Goal: Information Seeking & Learning: Learn about a topic

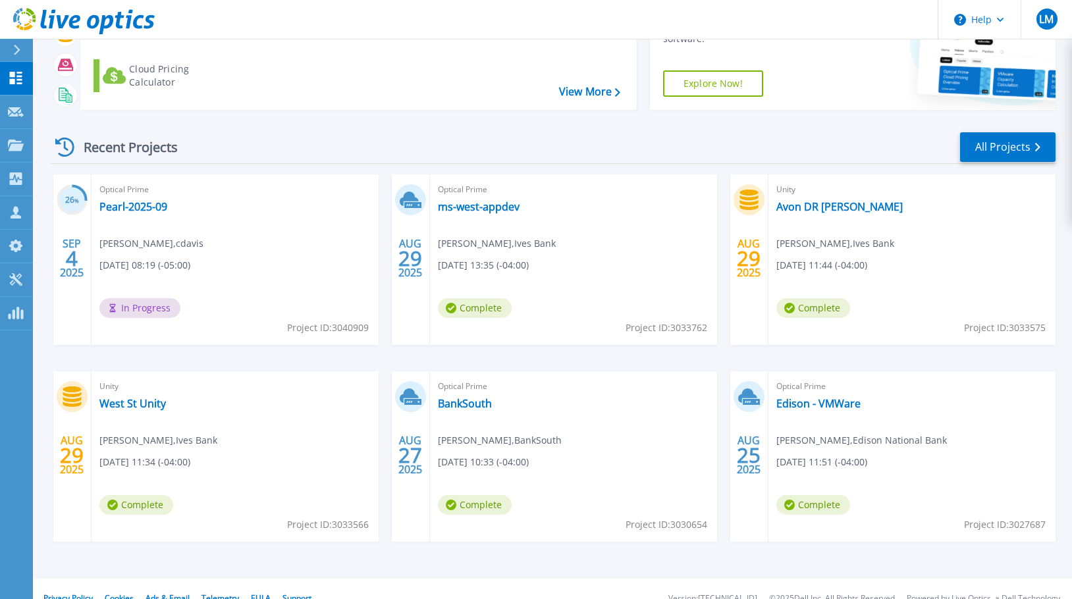
scroll to position [130, 0]
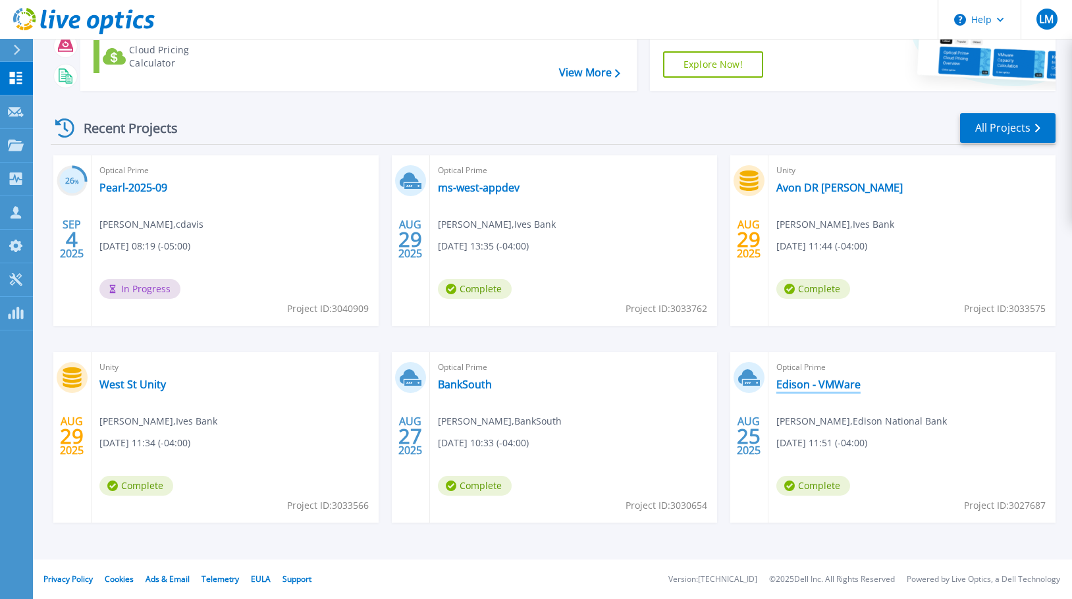
click at [835, 383] on link "Edison - VMWare" at bounding box center [818, 384] width 84 height 13
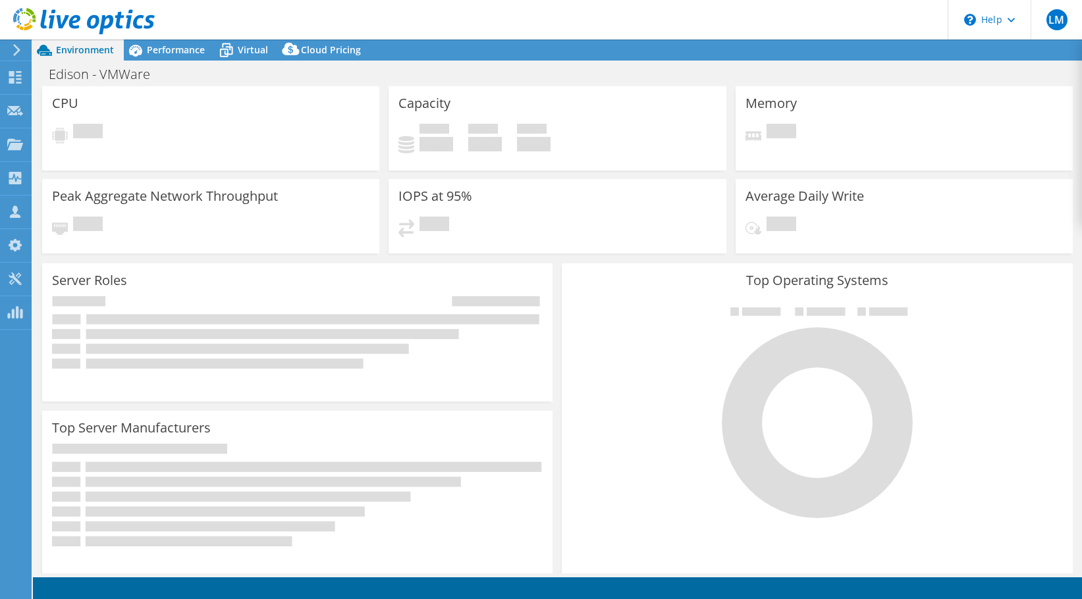
select select "USD"
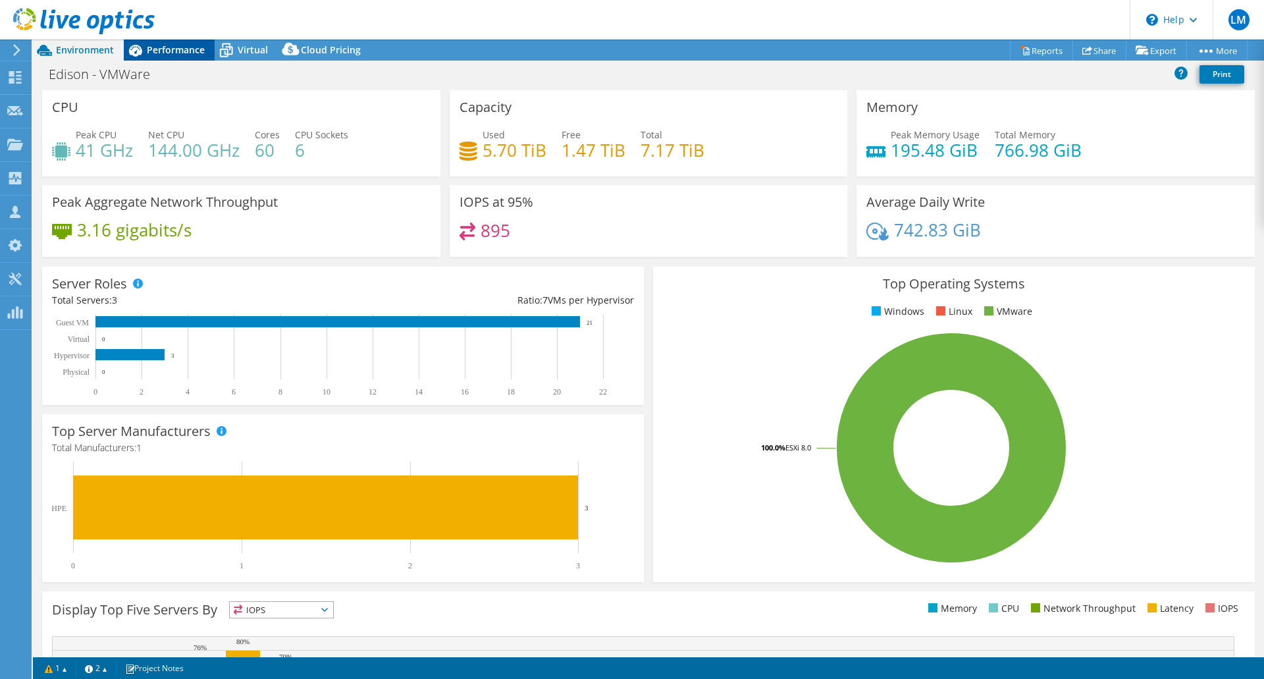
click at [151, 47] on span "Performance" at bounding box center [176, 49] width 58 height 13
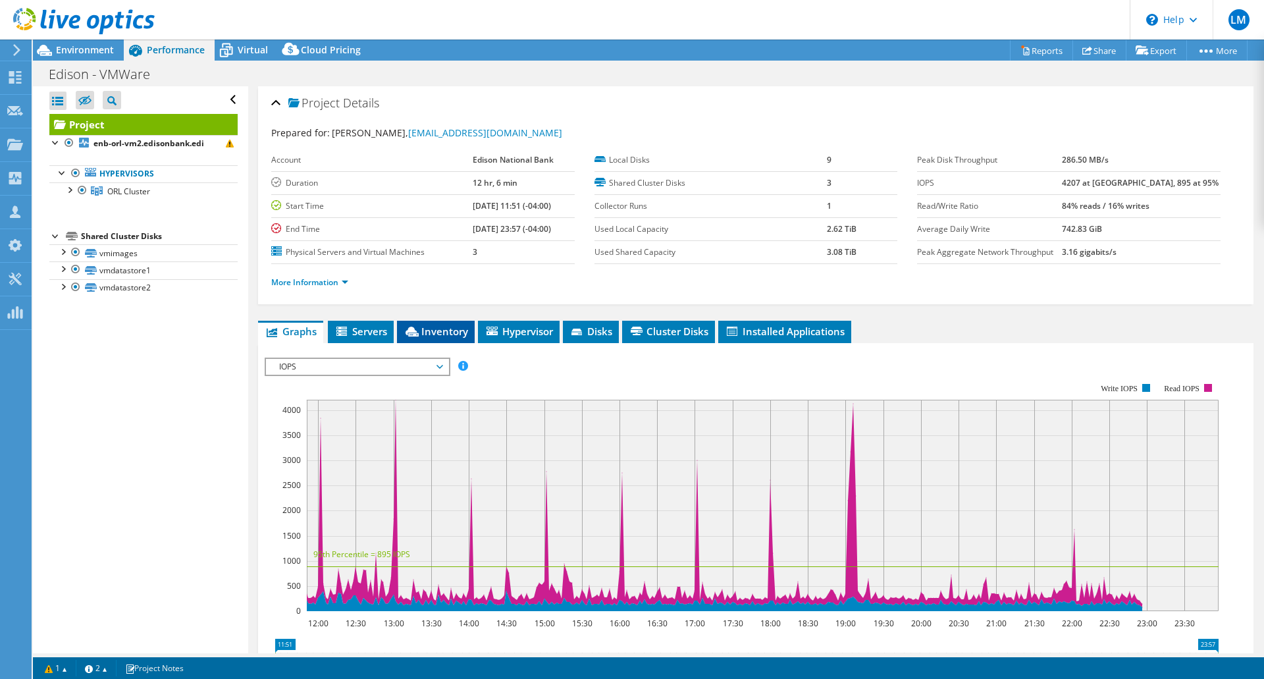
click at [437, 325] on li "Inventory" at bounding box center [436, 332] width 78 height 22
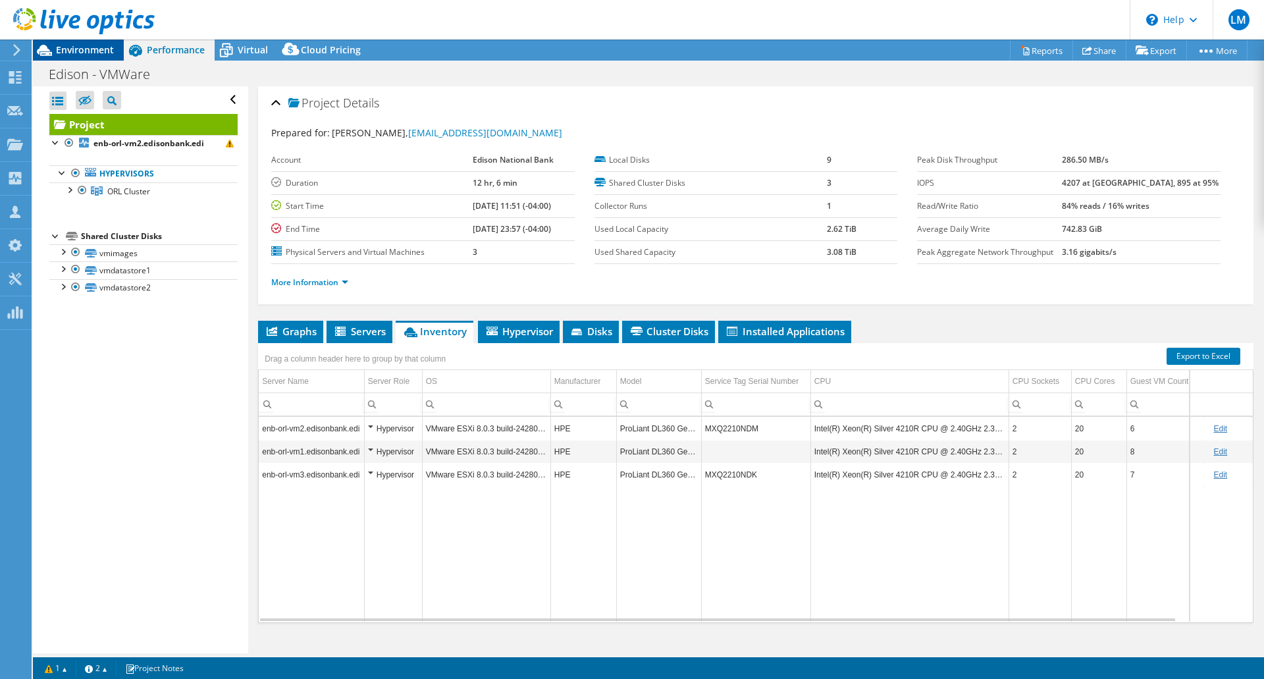
click at [101, 55] on span "Environment" at bounding box center [85, 49] width 58 height 13
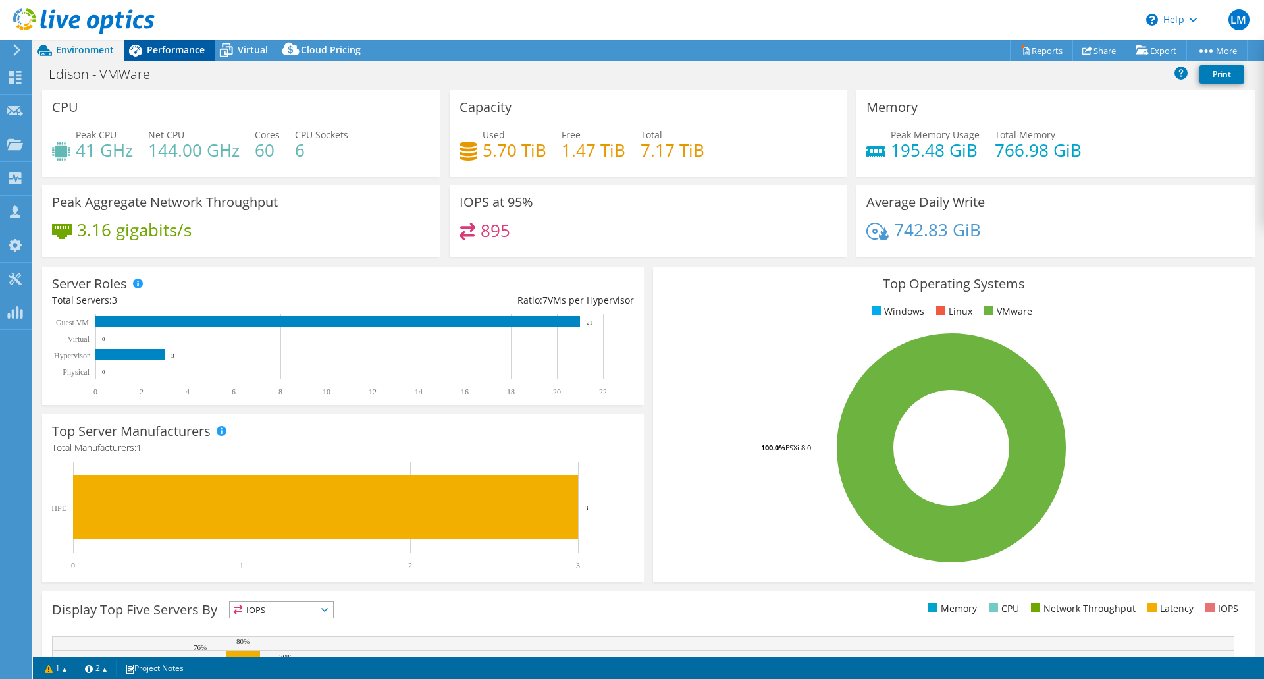
click at [172, 48] on span "Performance" at bounding box center [176, 49] width 58 height 13
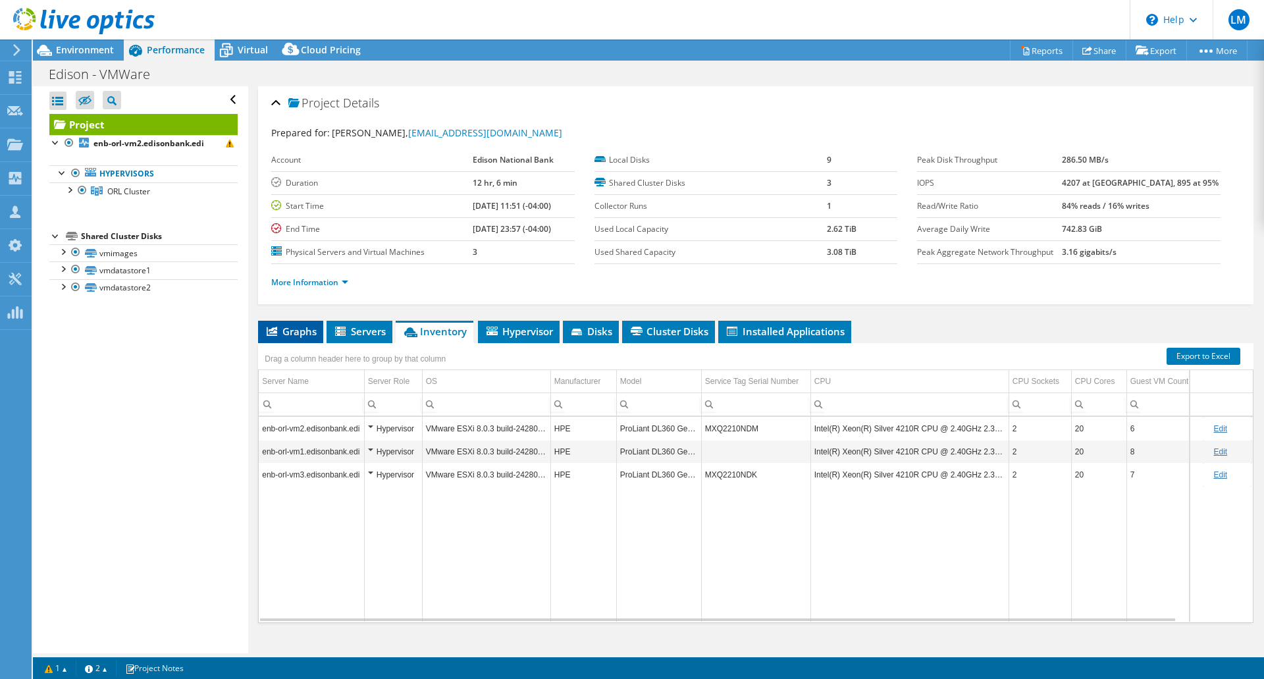
click at [296, 327] on span "Graphs" at bounding box center [291, 331] width 52 height 13
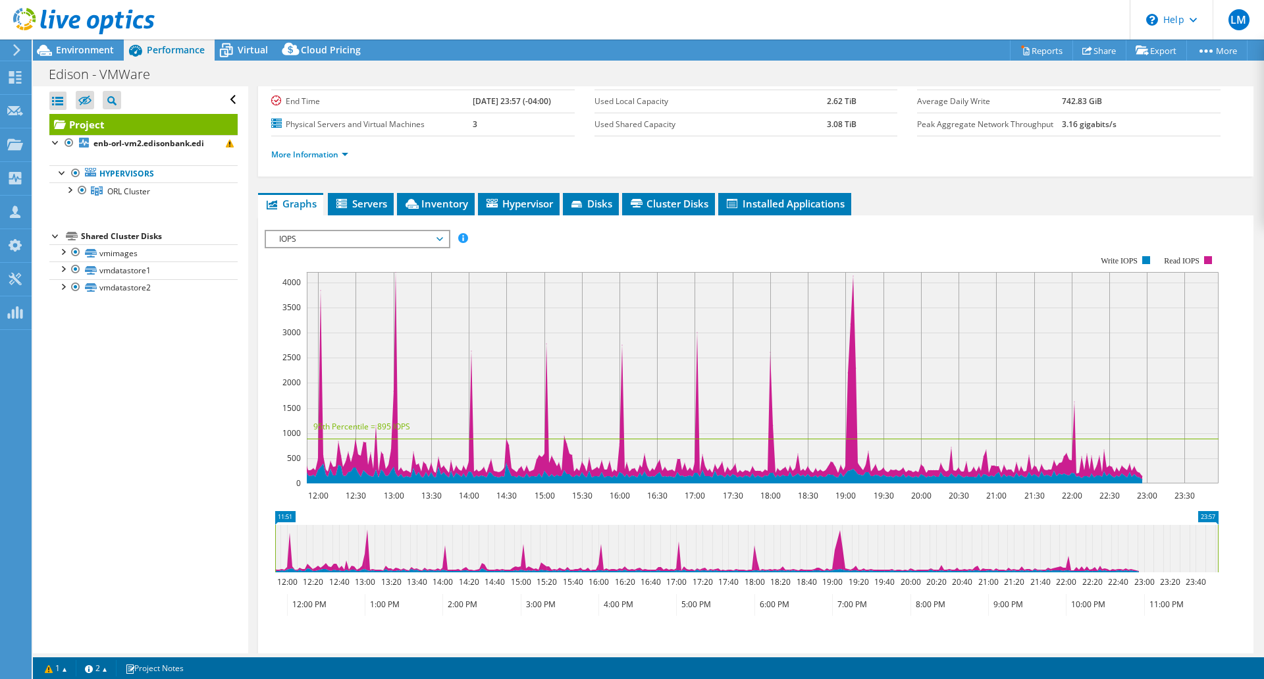
scroll to position [133, 0]
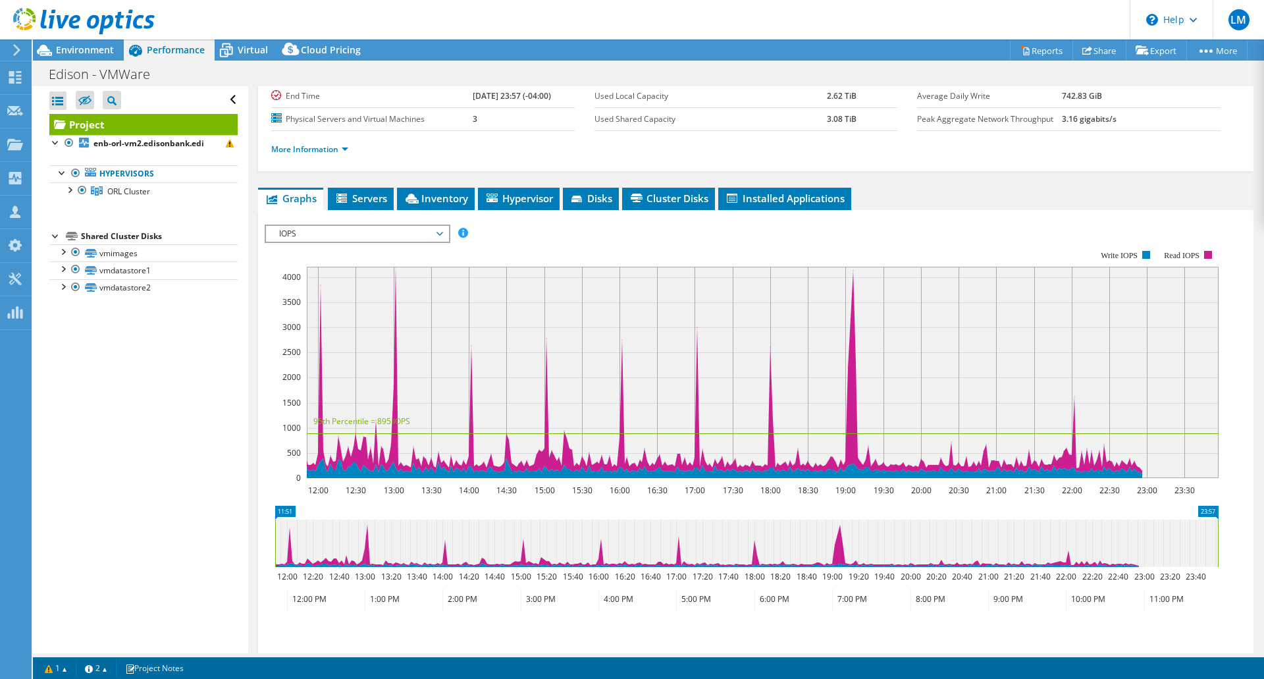
click at [424, 229] on span "IOPS" at bounding box center [357, 234] width 169 height 16
drag, startPoint x: 635, startPoint y: 234, endPoint x: 368, endPoint y: 203, distance: 269.1
click at [368, 203] on span "Servers" at bounding box center [360, 198] width 53 height 13
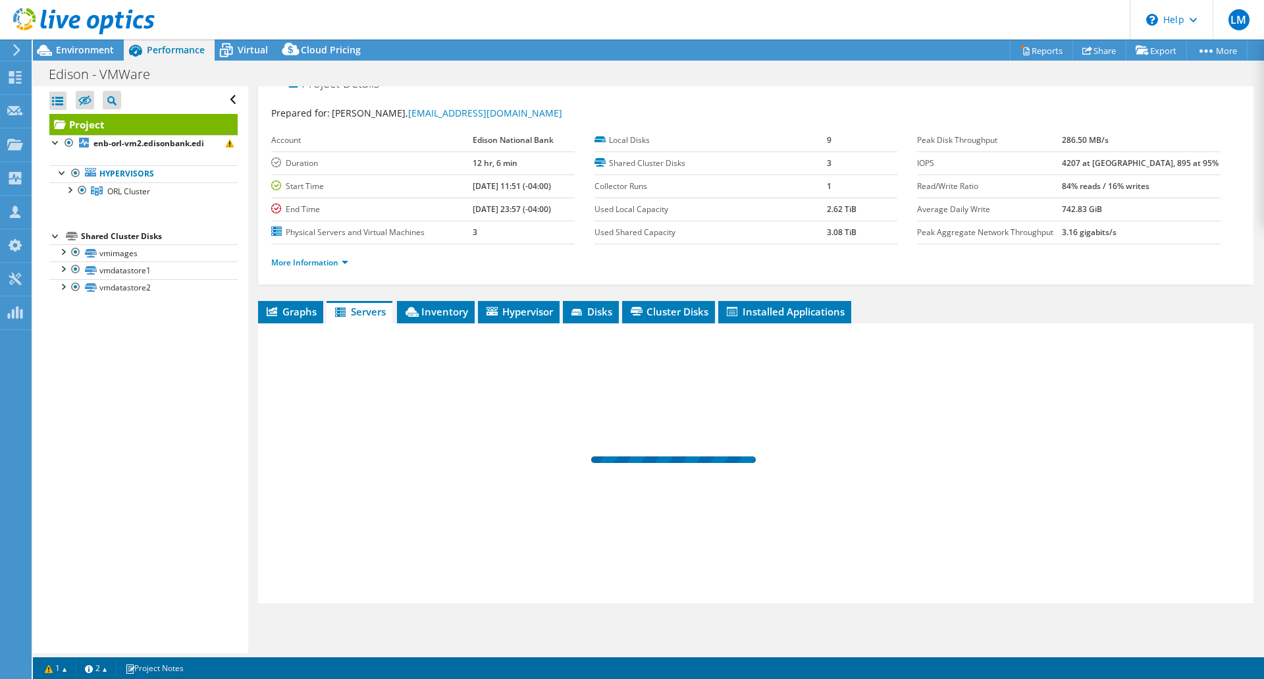
scroll to position [20, 0]
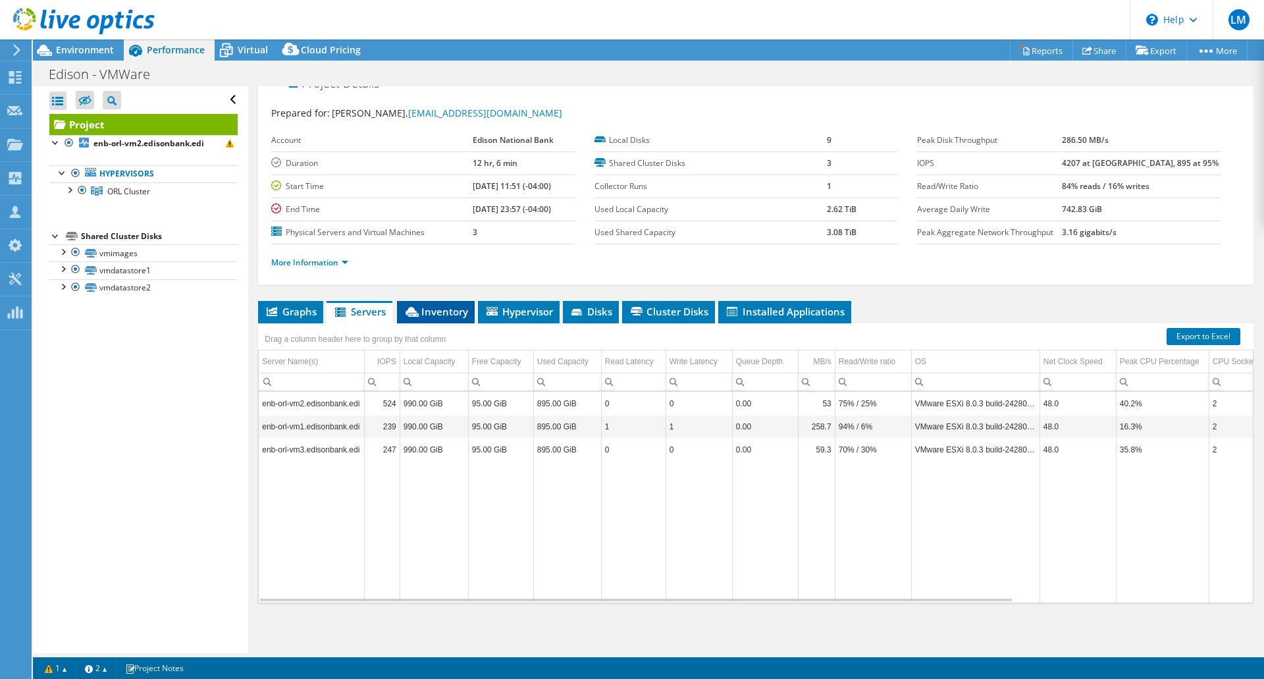
click at [440, 311] on span "Inventory" at bounding box center [436, 311] width 65 height 13
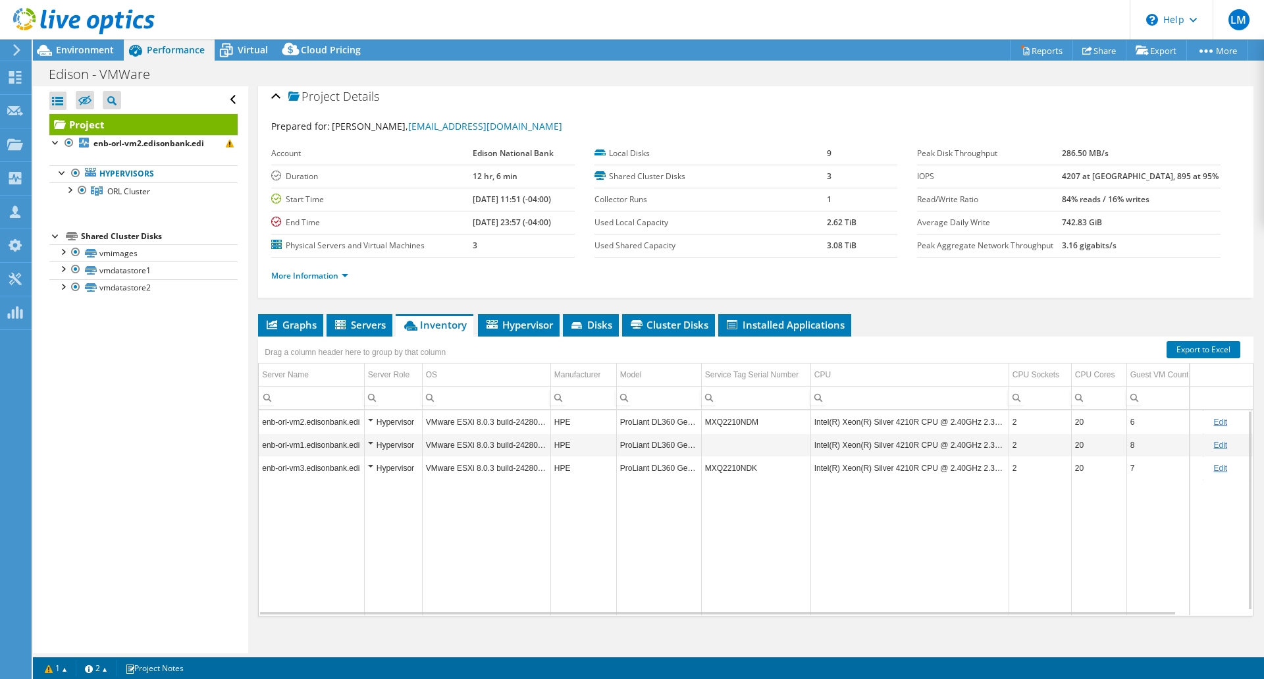
scroll to position [0, 0]
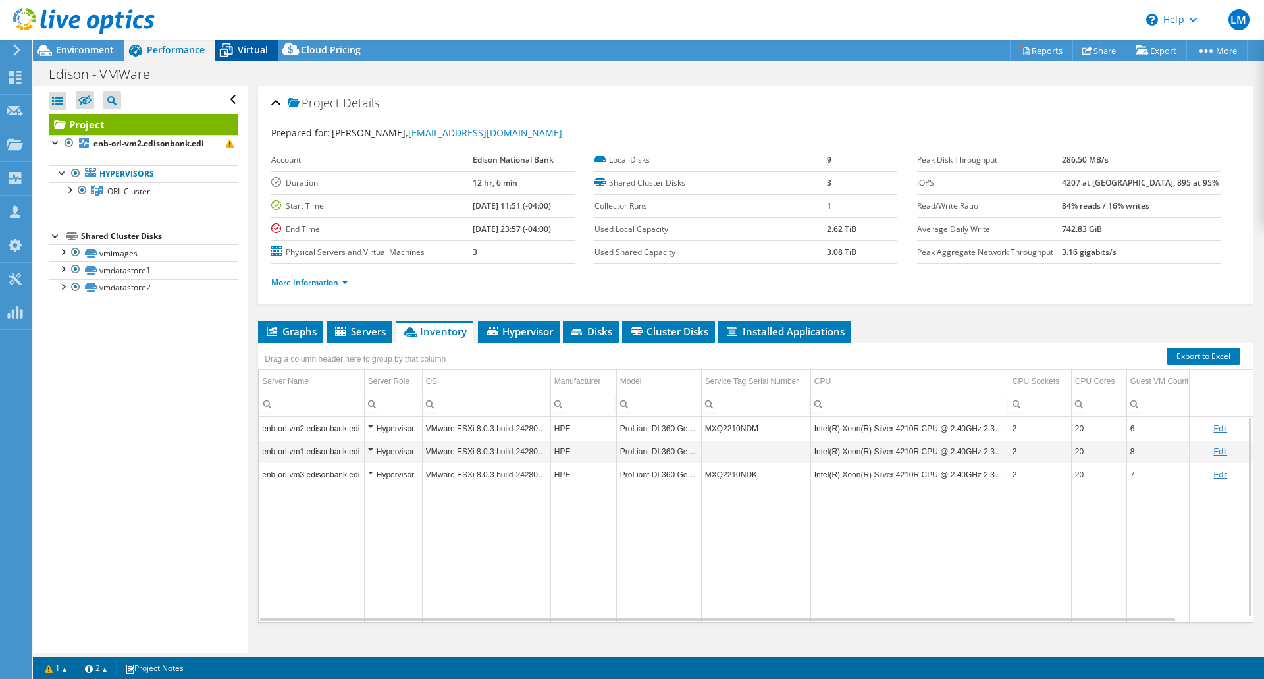
click at [254, 52] on span "Virtual" at bounding box center [253, 49] width 30 height 13
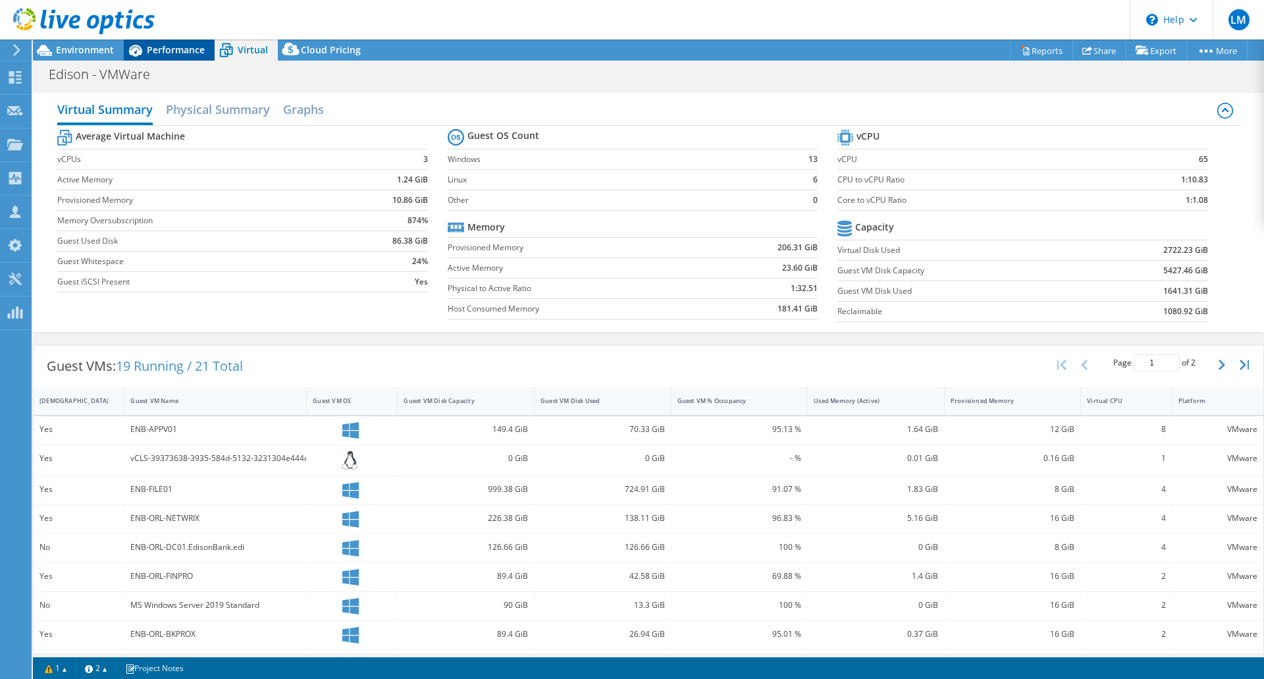
click at [150, 47] on span "Performance" at bounding box center [176, 49] width 58 height 13
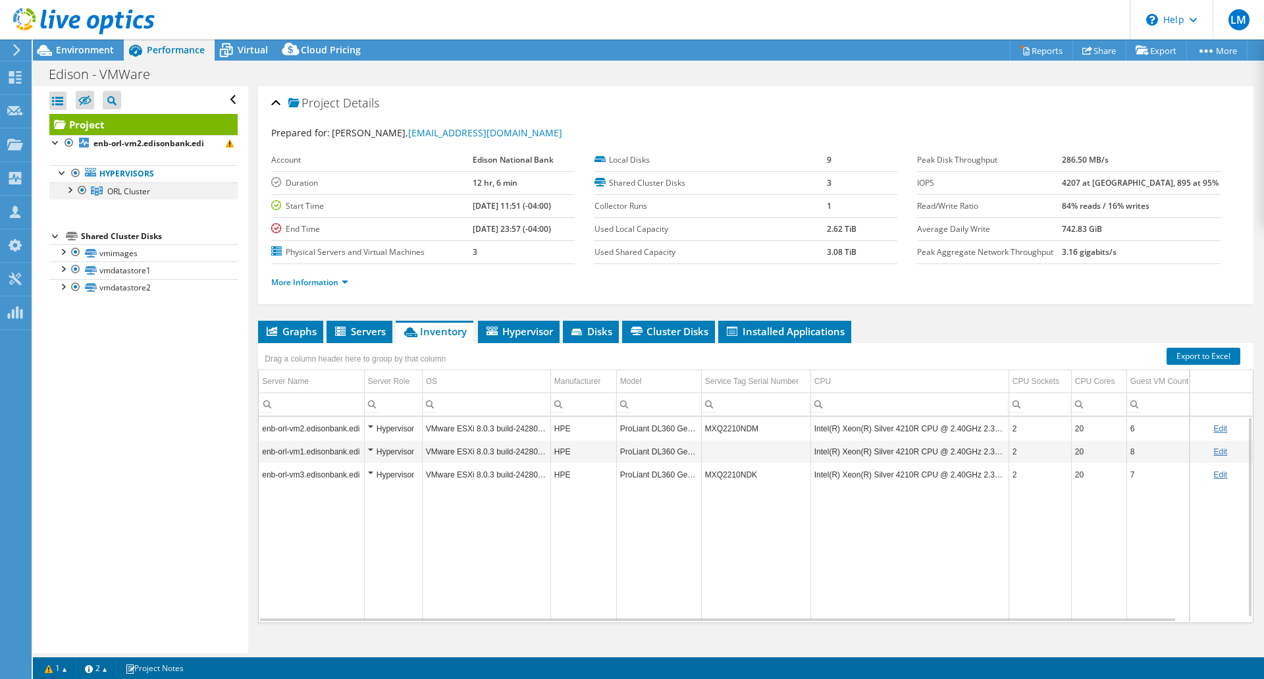
click at [68, 194] on div at bounding box center [69, 188] width 13 height 13
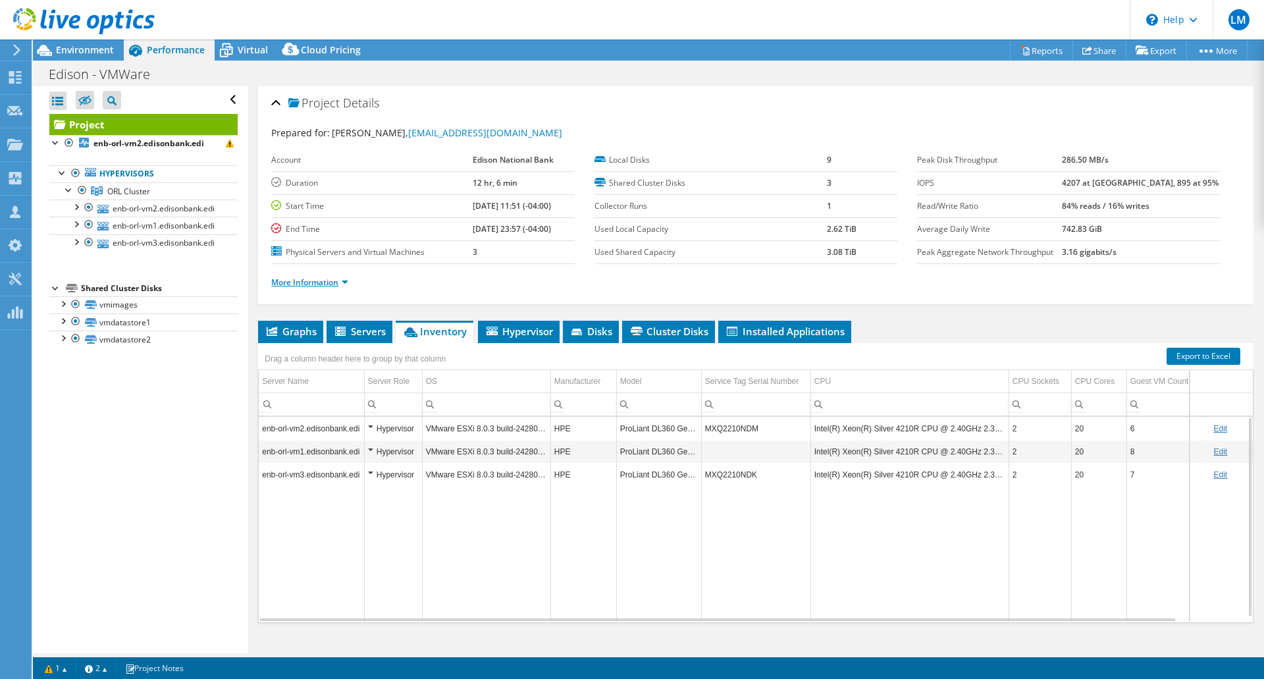
click at [300, 285] on link "More Information" at bounding box center [309, 282] width 77 height 11
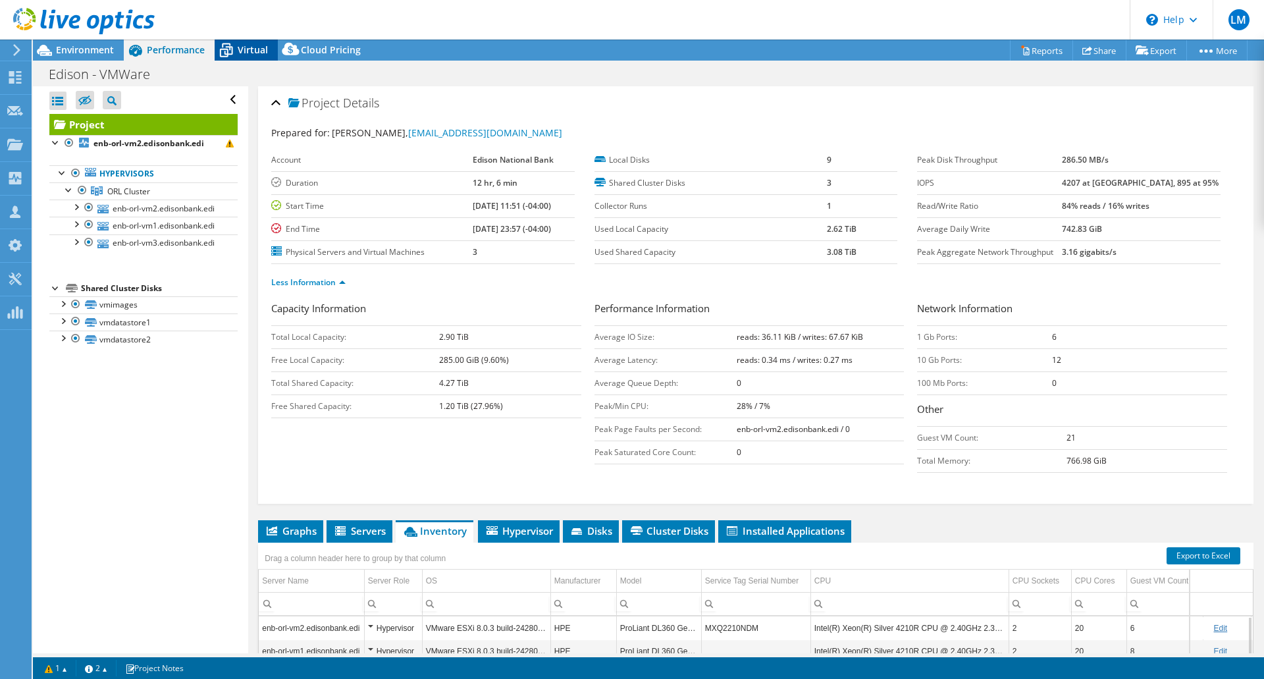
click at [244, 49] on span "Virtual" at bounding box center [253, 49] width 30 height 13
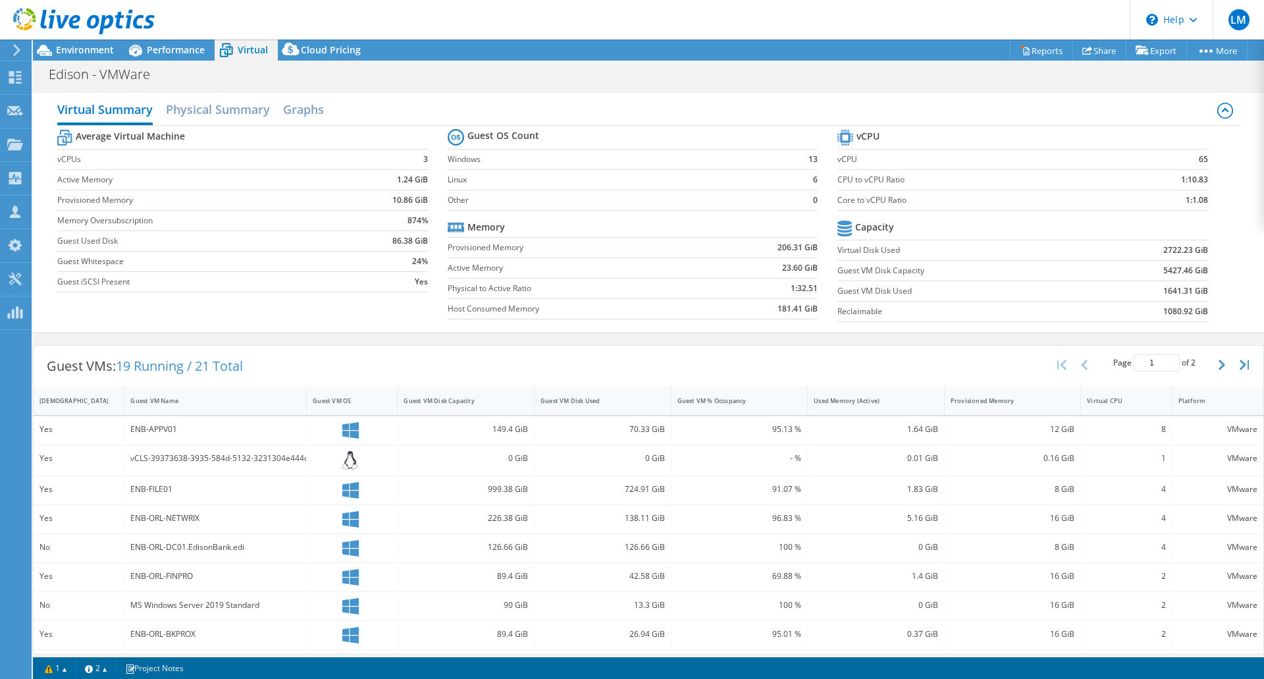
click at [129, 362] on span "19 Running / 21 Total" at bounding box center [179, 366] width 127 height 18
drag, startPoint x: 120, startPoint y: 365, endPoint x: 135, endPoint y: 364, distance: 14.5
click at [135, 364] on span "19 Running / 21 Total" at bounding box center [179, 366] width 127 height 18
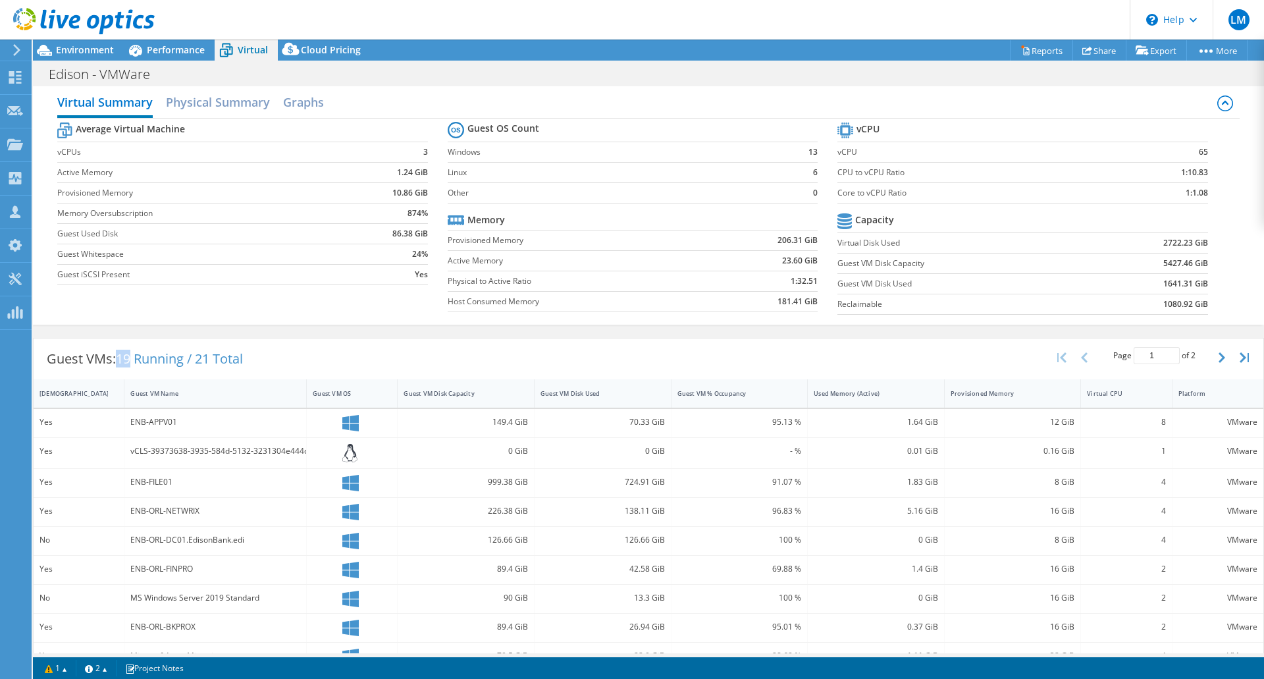
scroll to position [9, 0]
drag, startPoint x: 459, startPoint y: 483, endPoint x: 526, endPoint y: 486, distance: 67.2
click at [526, 486] on div "999.38 GiB" at bounding box center [466, 481] width 137 height 28
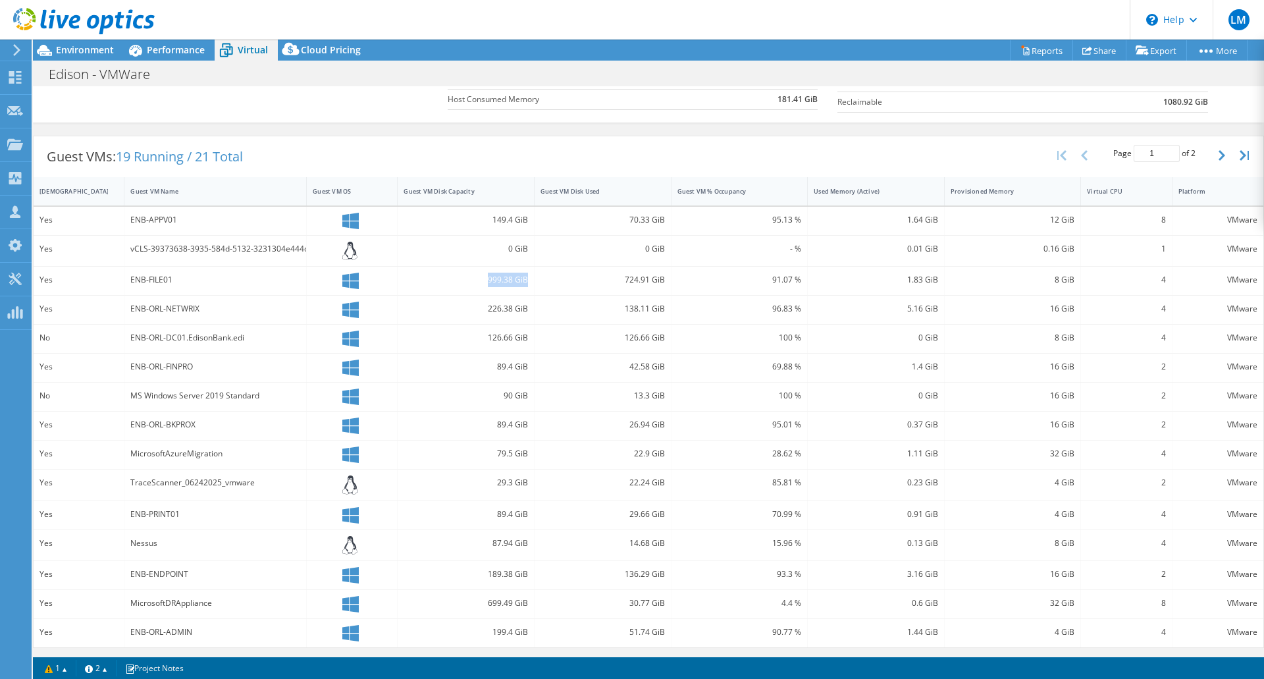
scroll to position [211, 0]
drag, startPoint x: 129, startPoint y: 485, endPoint x: 264, endPoint y: 481, distance: 135.0
click at [264, 481] on div "TraceScanner_06242025_vmware" at bounding box center [215, 483] width 182 height 31
click at [90, 53] on span "Environment" at bounding box center [85, 49] width 58 height 13
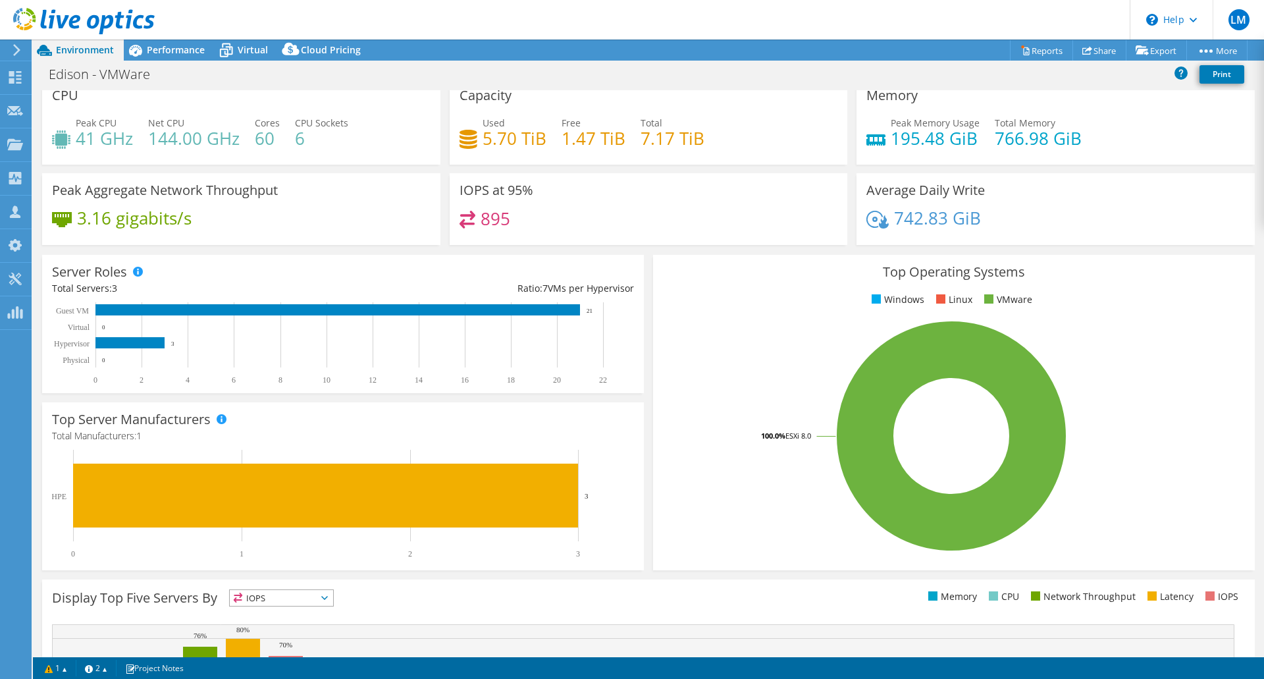
scroll to position [0, 0]
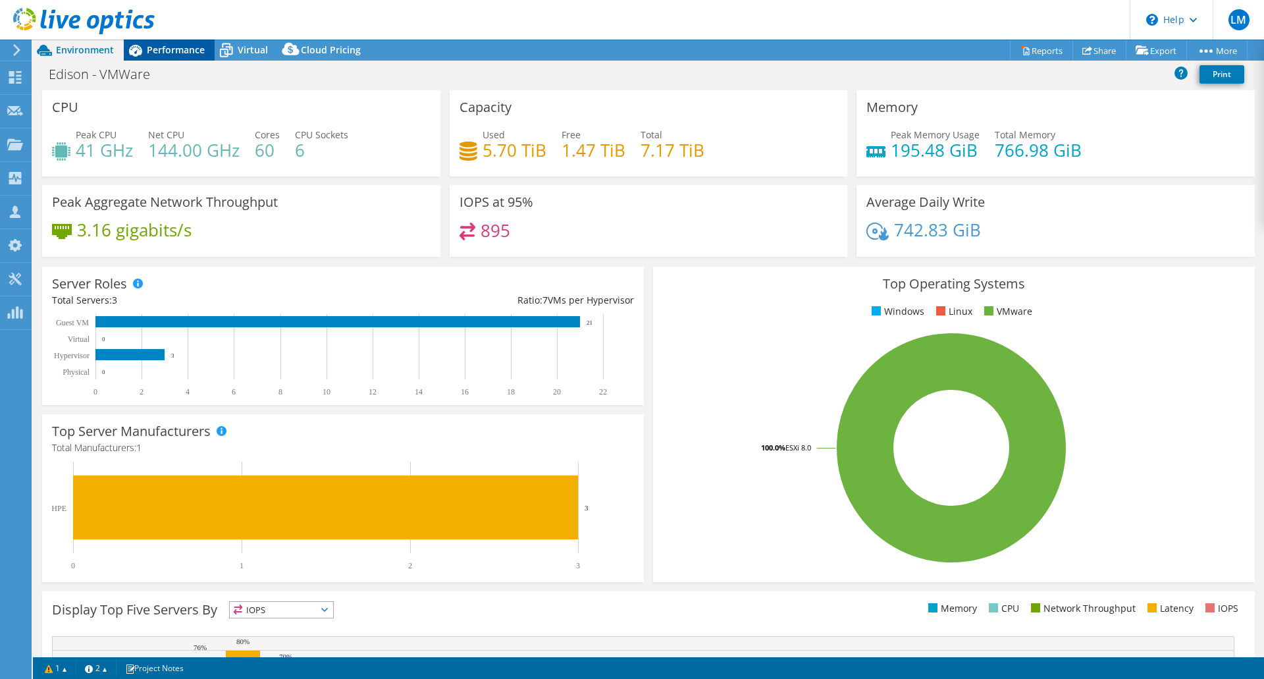
click at [156, 47] on span "Performance" at bounding box center [176, 49] width 58 height 13
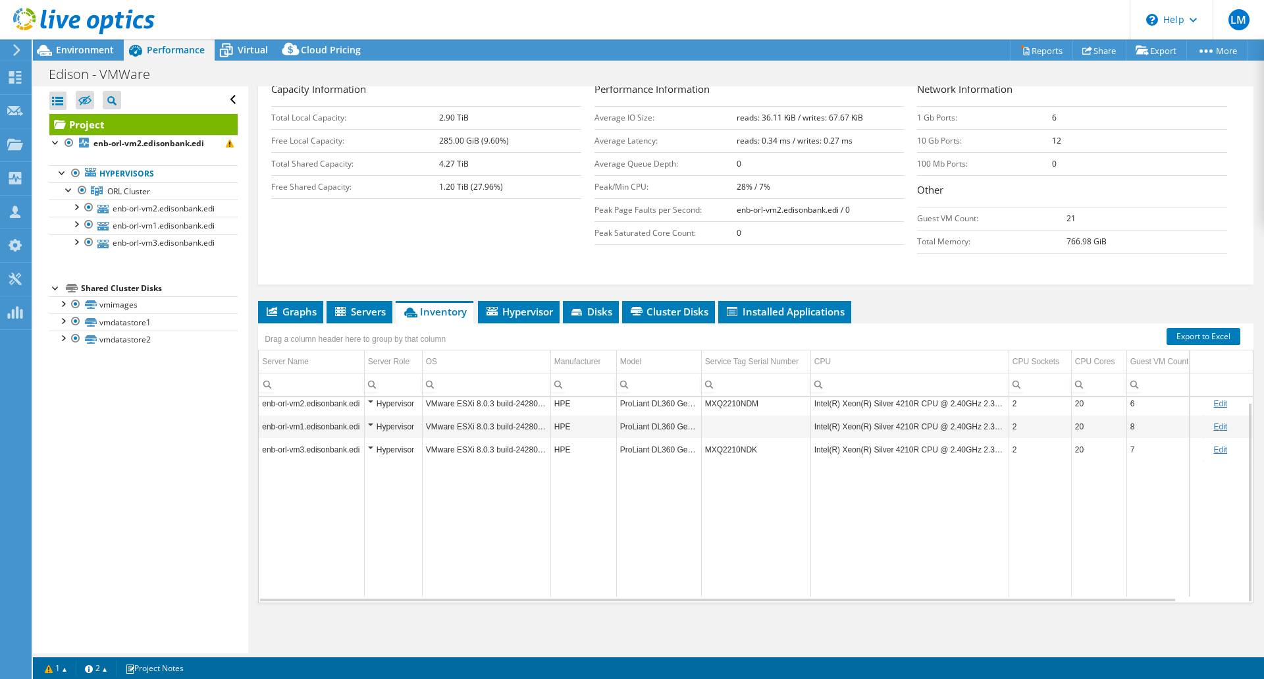
scroll to position [1, 0]
drag, startPoint x: 698, startPoint y: 406, endPoint x: 687, endPoint y: 406, distance: 11.2
click at [687, 406] on td "ProLiant DL360 Gen10" at bounding box center [658, 407] width 85 height 23
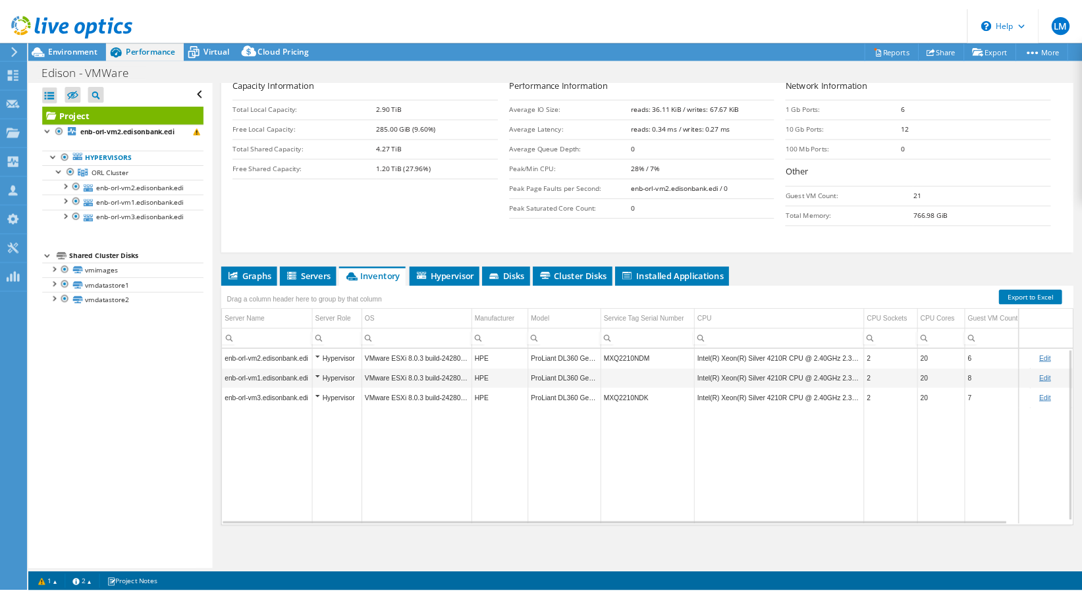
scroll to position [0, 0]
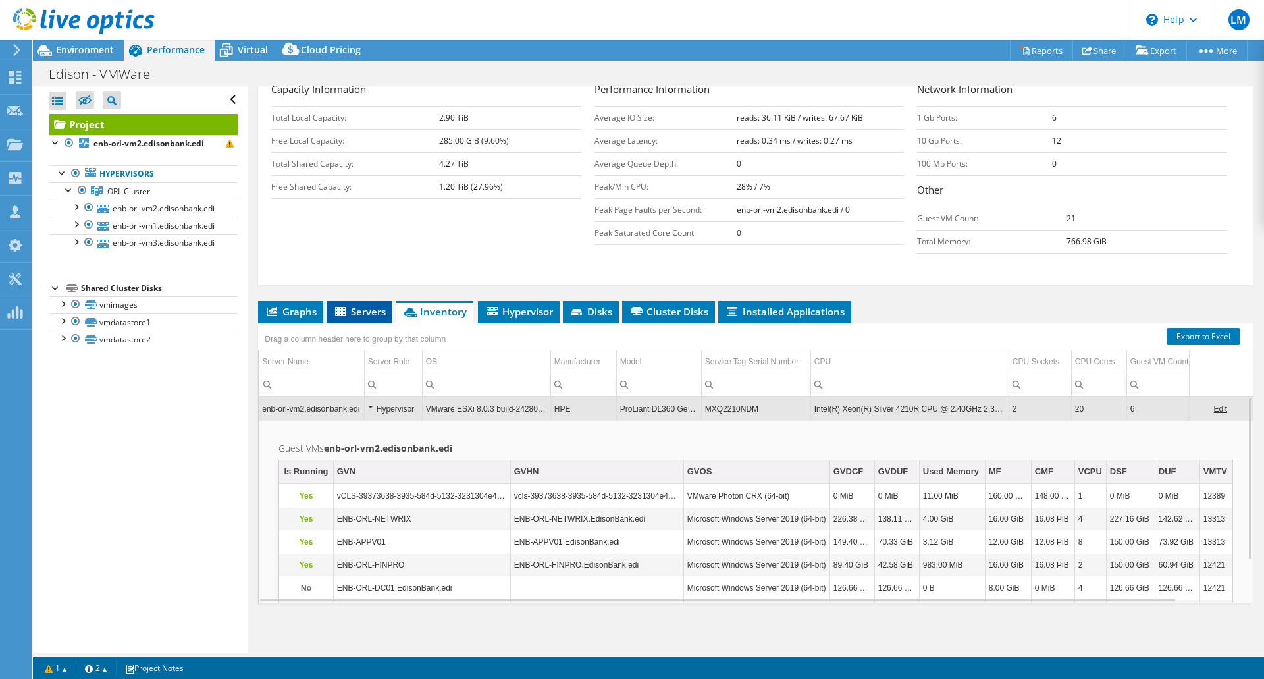
click at [372, 315] on span "Servers" at bounding box center [359, 311] width 53 height 13
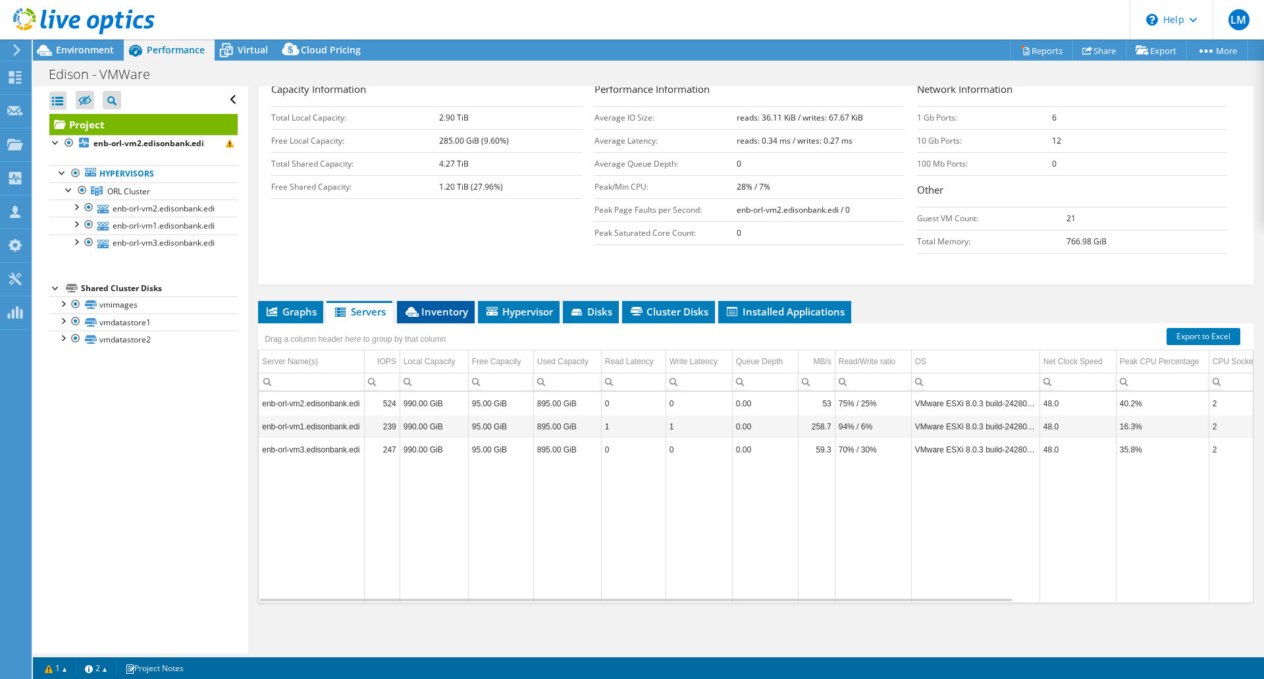
click at [423, 313] on span "Inventory" at bounding box center [436, 311] width 65 height 13
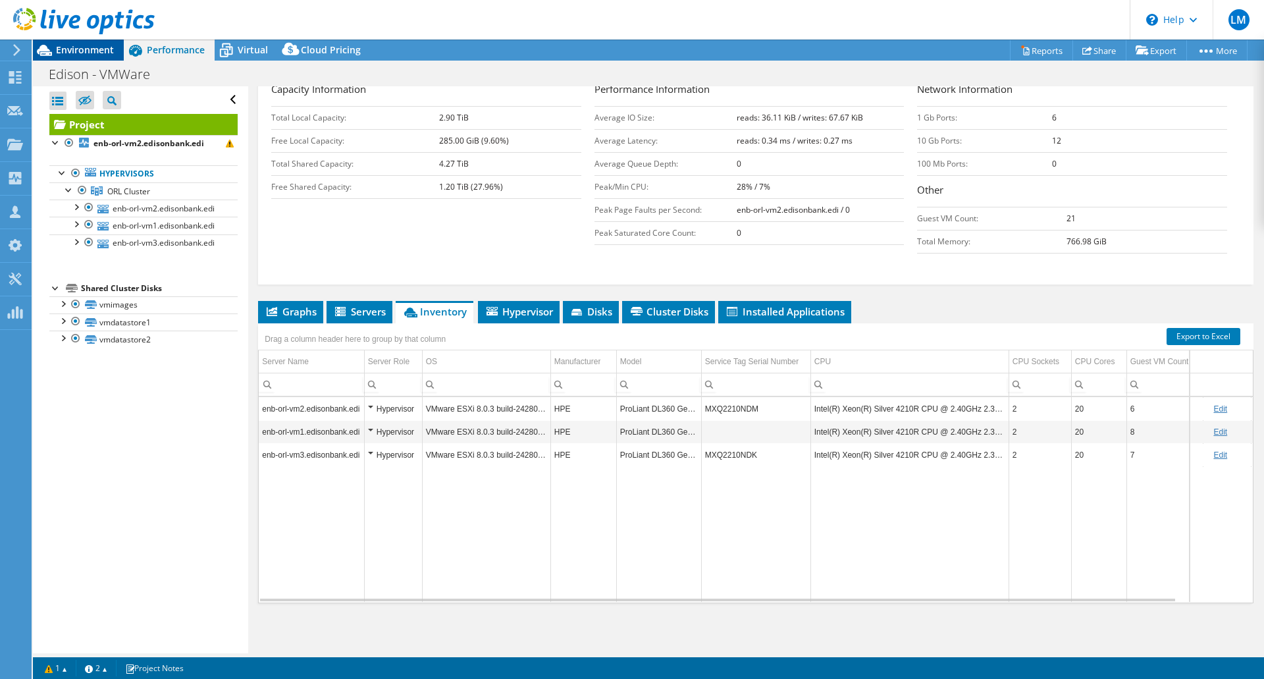
click at [93, 56] on div "Environment" at bounding box center [78, 50] width 91 height 21
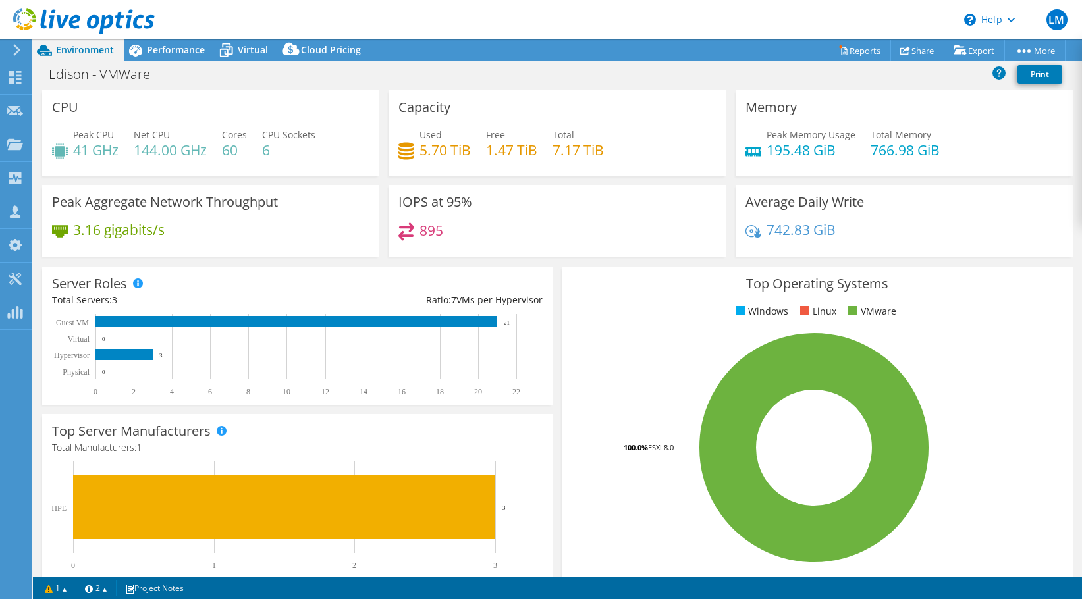
scroll to position [261, 0]
